Goal: Task Accomplishment & Management: Use online tool/utility

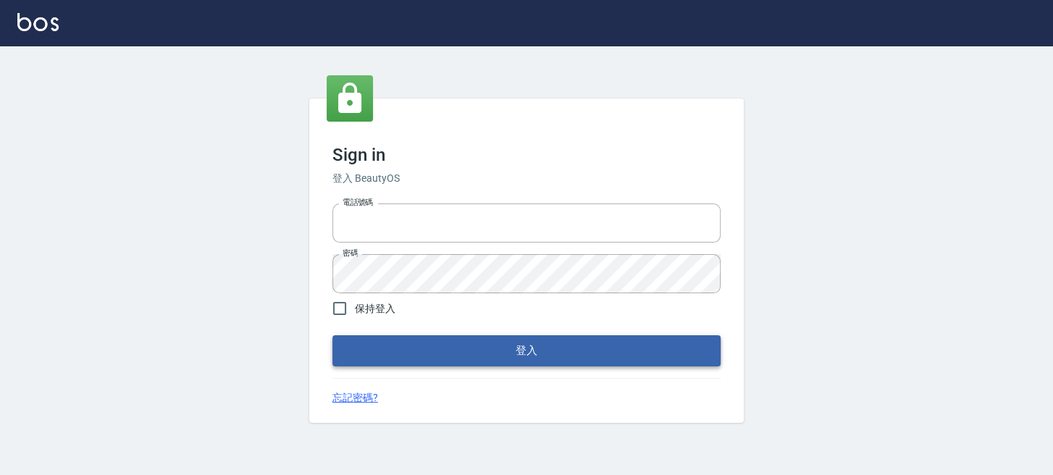
type input "0289832082"
click at [350, 348] on button "登入" at bounding box center [526, 350] width 388 height 30
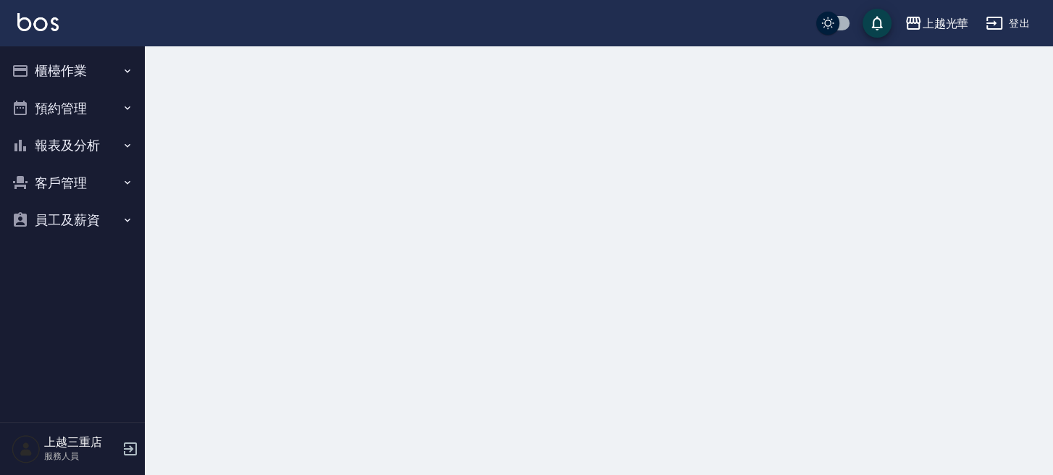
drag, startPoint x: 23, startPoint y: 59, endPoint x: 55, endPoint y: 64, distance: 32.2
click at [55, 64] on button "櫃檯作業" at bounding box center [72, 71] width 133 height 38
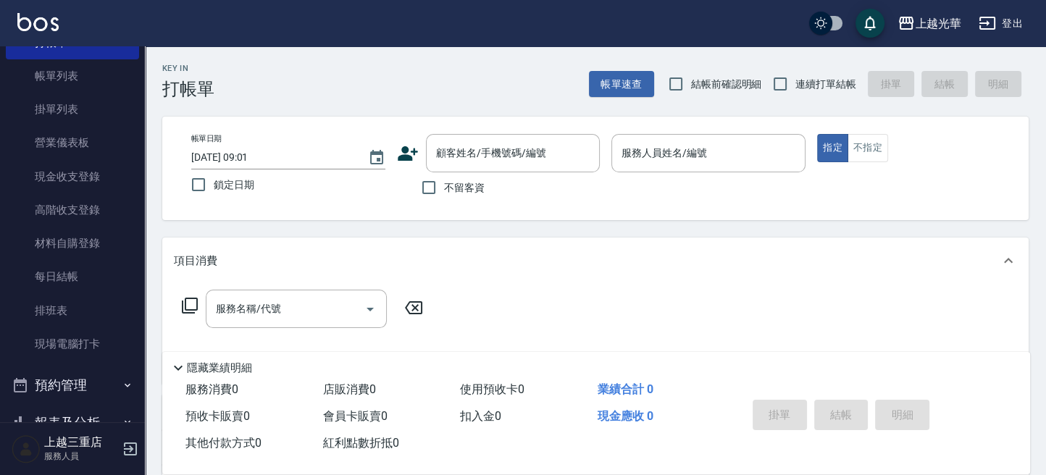
scroll to position [96, 0]
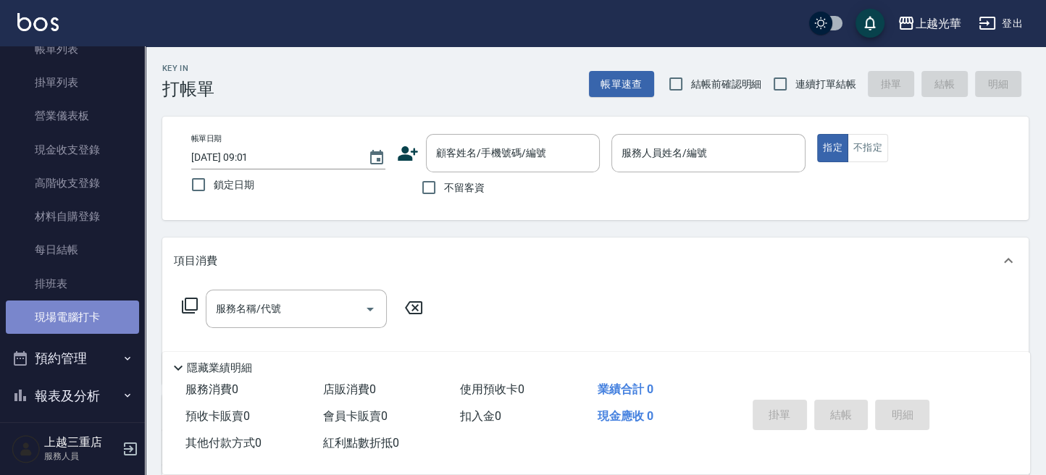
click at [83, 311] on link "現場電腦打卡" at bounding box center [72, 316] width 133 height 33
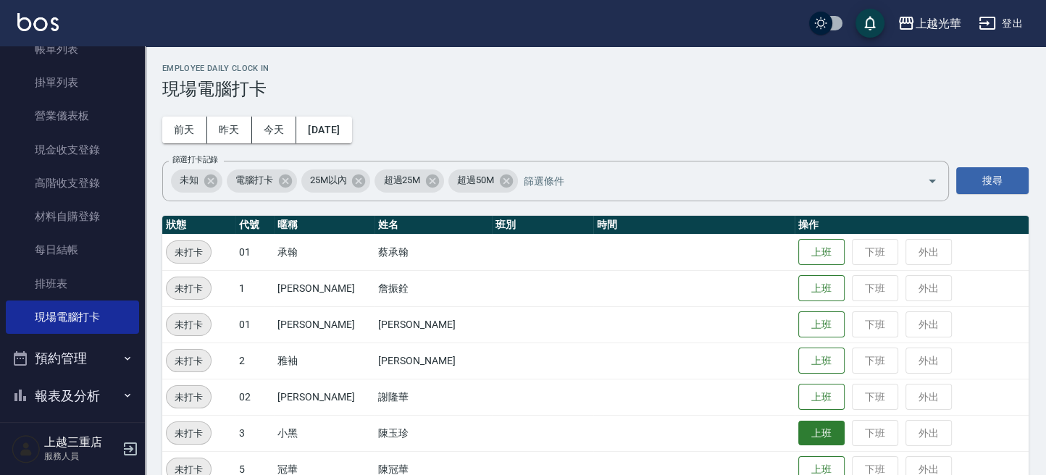
click at [805, 425] on button "上班" at bounding box center [821, 433] width 46 height 25
